Goal: Information Seeking & Learning: Learn about a topic

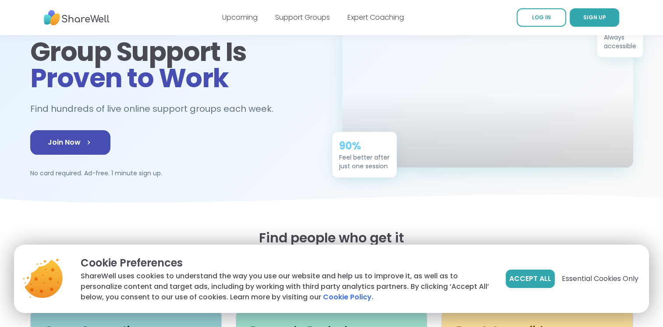
scroll to position [84, 0]
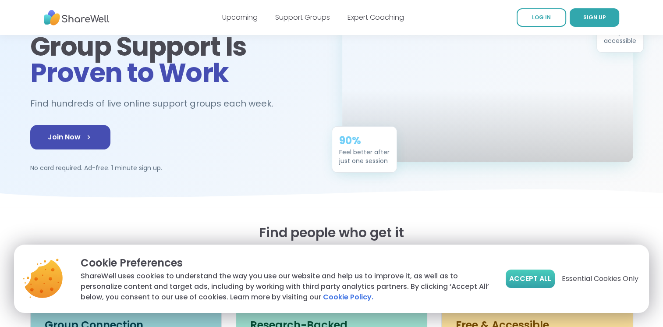
click at [515, 278] on span "Accept All" at bounding box center [530, 279] width 42 height 11
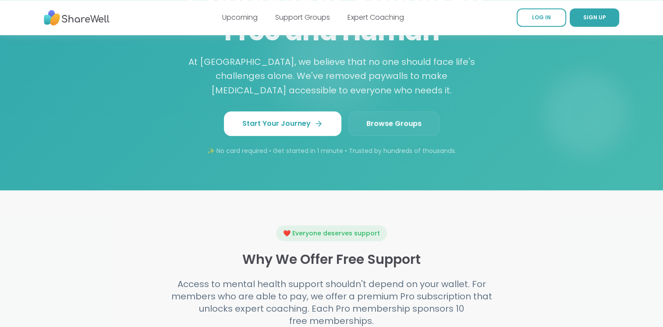
scroll to position [787, 0]
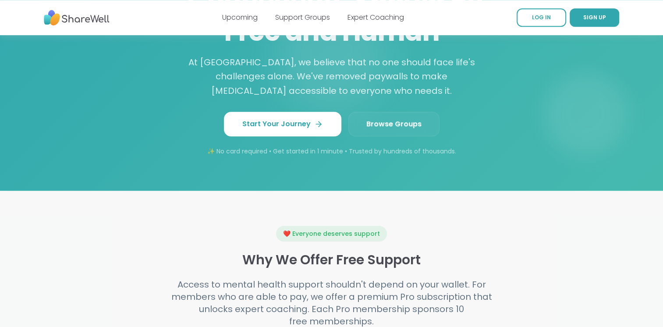
click at [396, 120] on span "Browse Groups" at bounding box center [393, 124] width 55 height 11
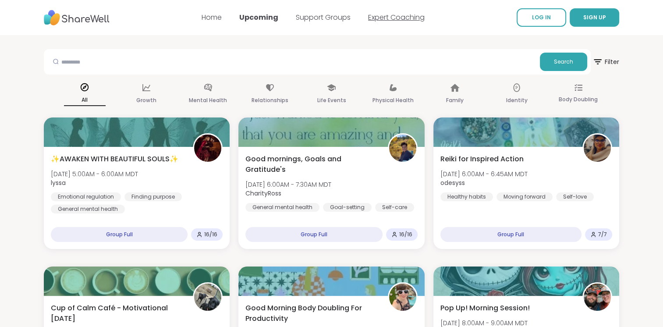
click at [401, 21] on link "Expert Coaching" at bounding box center [396, 17] width 57 height 10
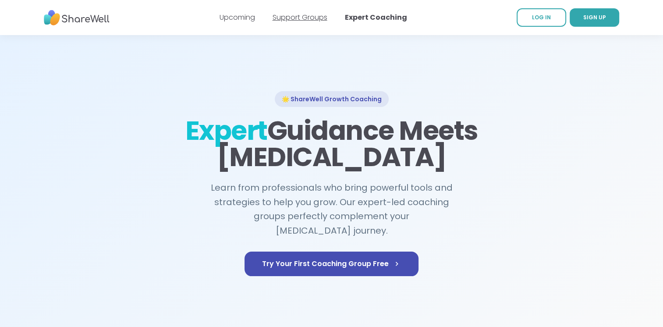
click at [305, 21] on link "Support Groups" at bounding box center [300, 17] width 55 height 10
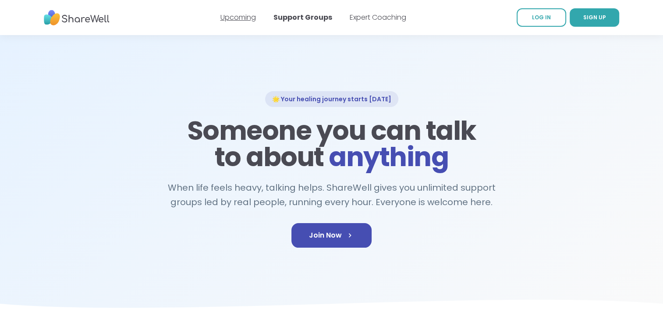
click at [247, 18] on link "Upcoming" at bounding box center [238, 17] width 36 height 10
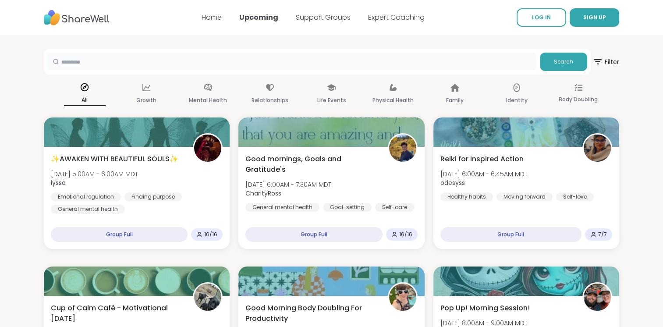
click at [387, 60] on input "text" at bounding box center [291, 62] width 489 height 18
drag, startPoint x: 387, startPoint y: 66, endPoint x: 387, endPoint y: 60, distance: 5.3
click at [387, 60] on input "text" at bounding box center [291, 62] width 489 height 18
paste input "**********"
type input "**********"
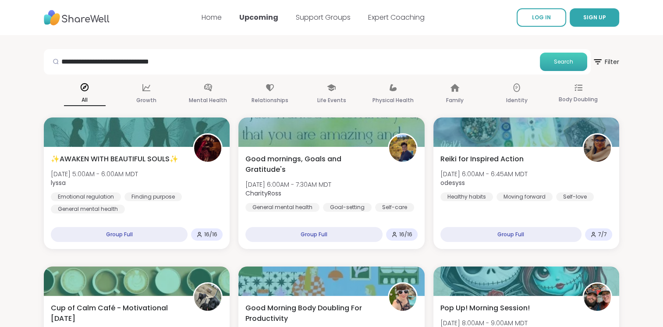
click at [556, 58] on span "Search" at bounding box center [563, 62] width 19 height 8
